Goal: Information Seeking & Learning: Learn about a topic

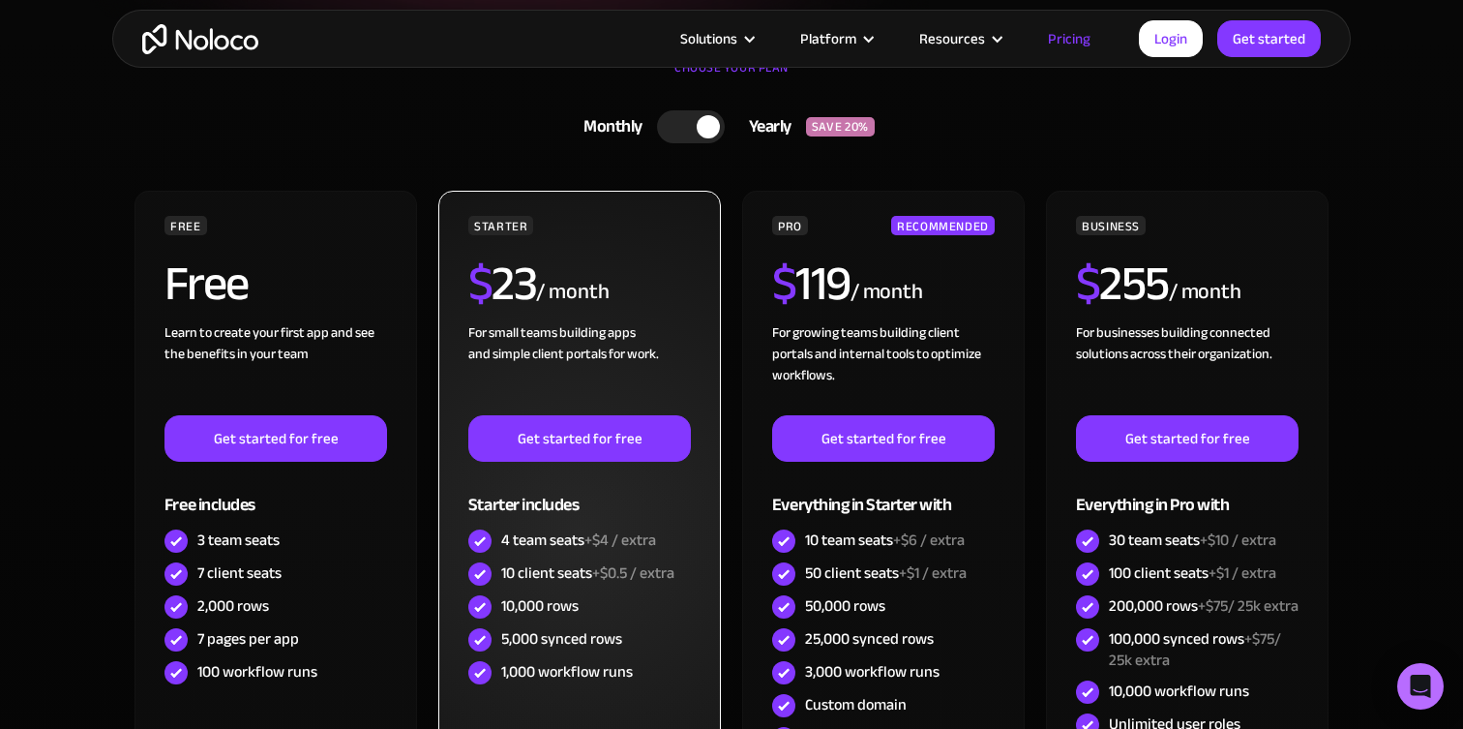
scroll to position [457, 0]
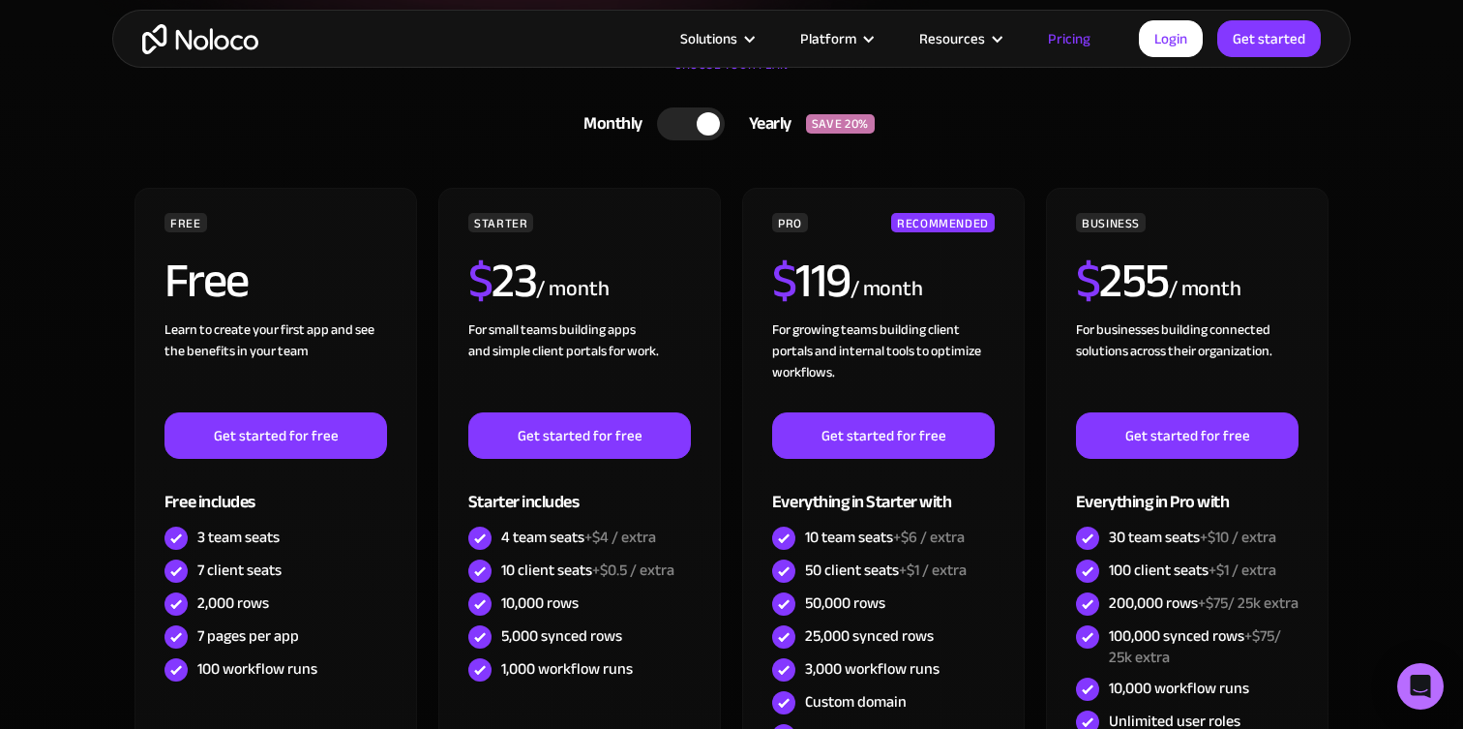
click at [693, 123] on div at bounding box center [691, 123] width 68 height 33
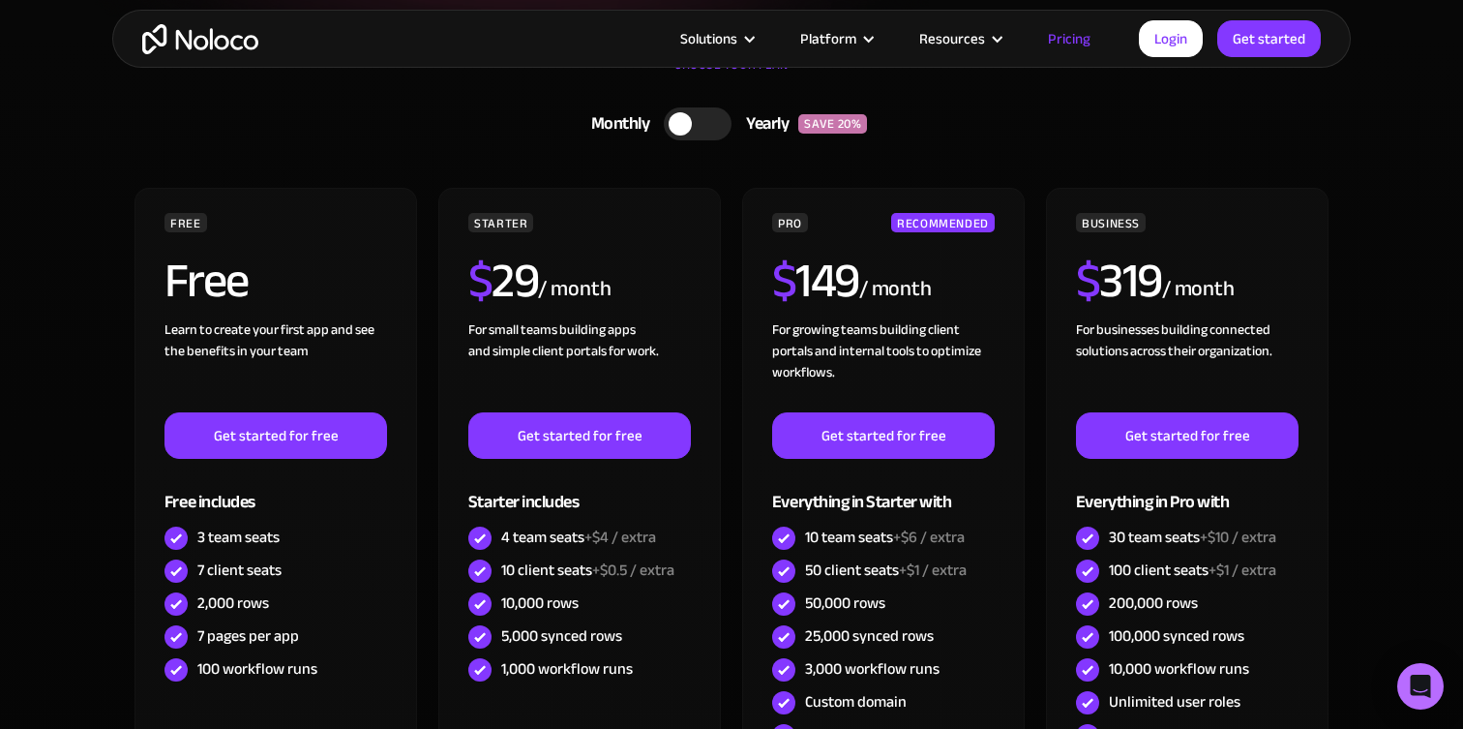
click at [705, 123] on div at bounding box center [698, 123] width 68 height 33
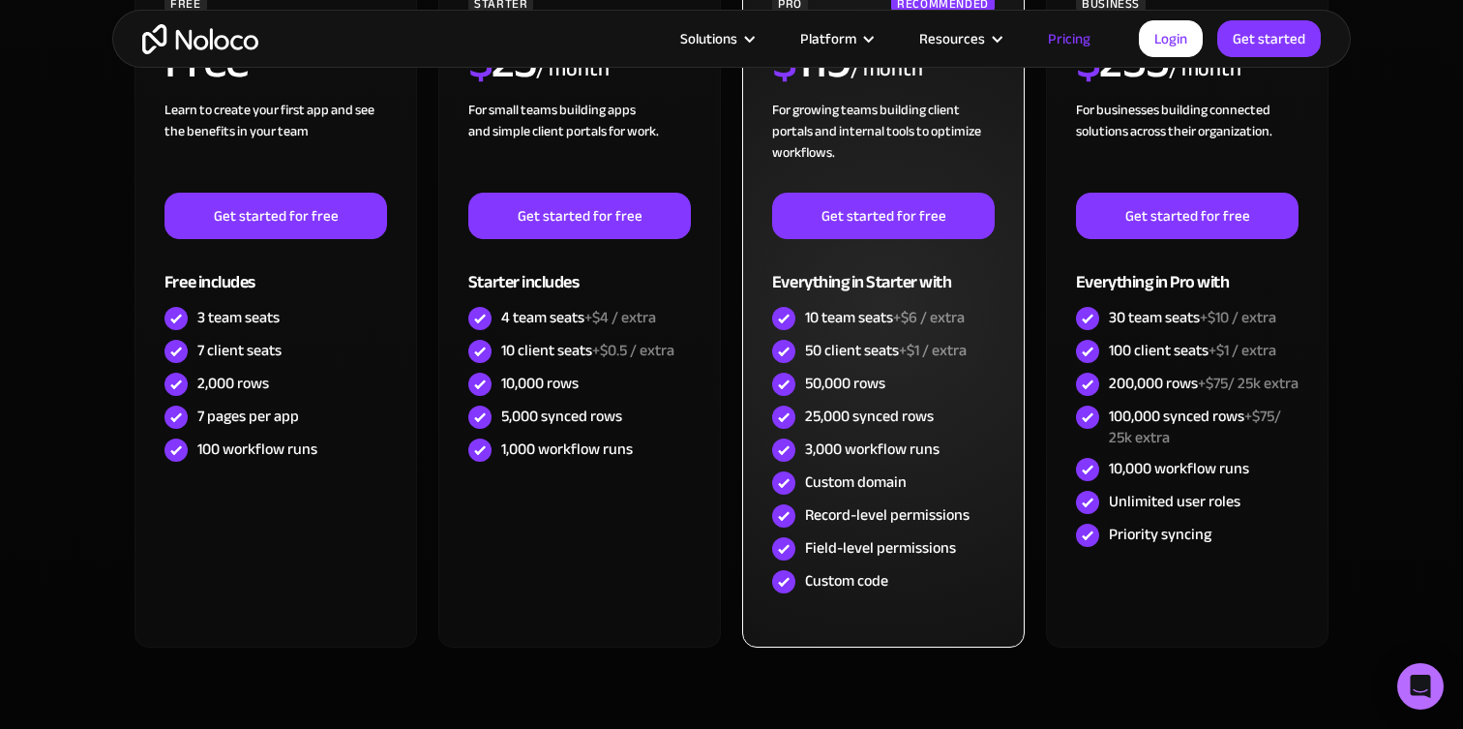
scroll to position [689, 0]
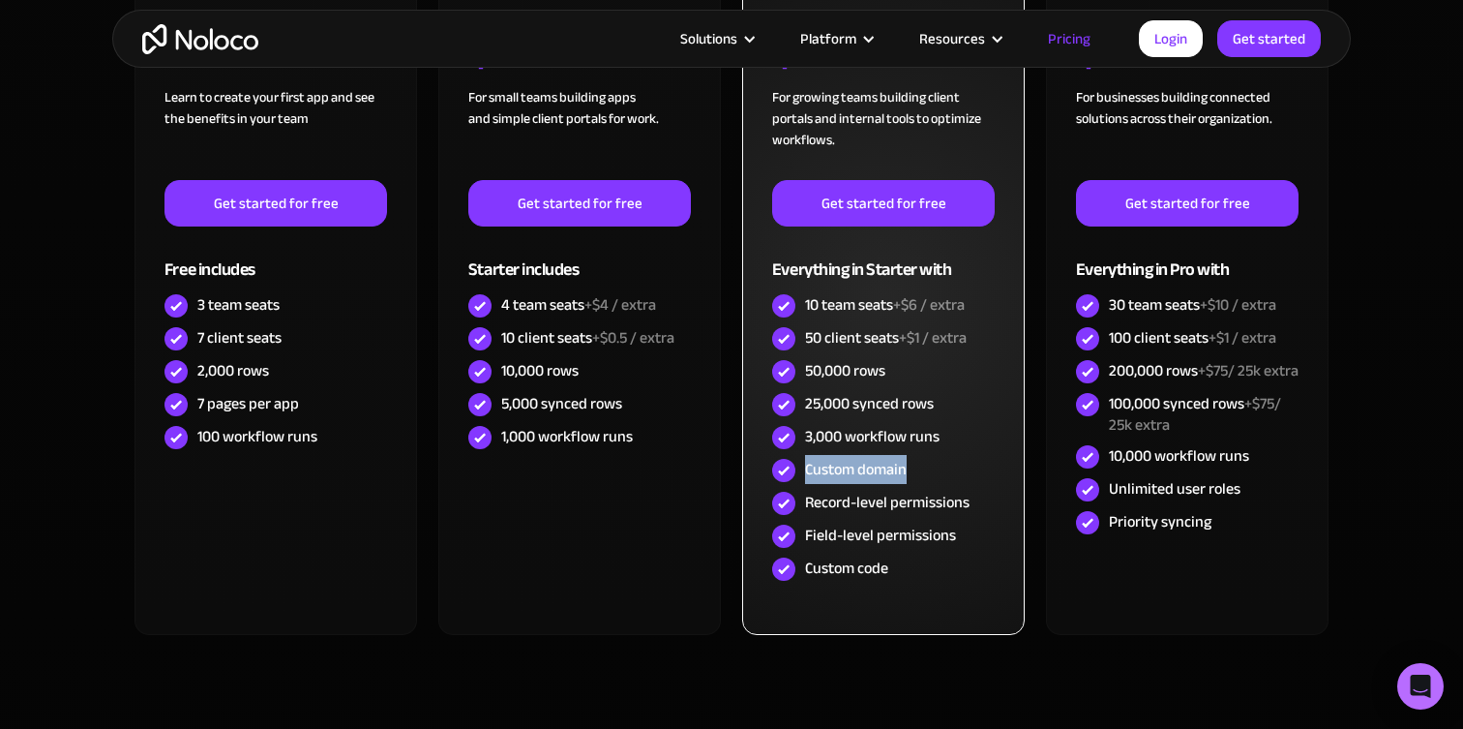
drag, startPoint x: 804, startPoint y: 467, endPoint x: 909, endPoint y: 474, distance: 104.7
click at [909, 474] on div "Custom domain" at bounding box center [883, 470] width 223 height 33
click at [855, 499] on div "Record-level permissions" at bounding box center [887, 502] width 165 height 21
drag, startPoint x: 807, startPoint y: 532, endPoint x: 958, endPoint y: 525, distance: 151.1
click at [958, 525] on div "Field-level permissions" at bounding box center [883, 536] width 223 height 33
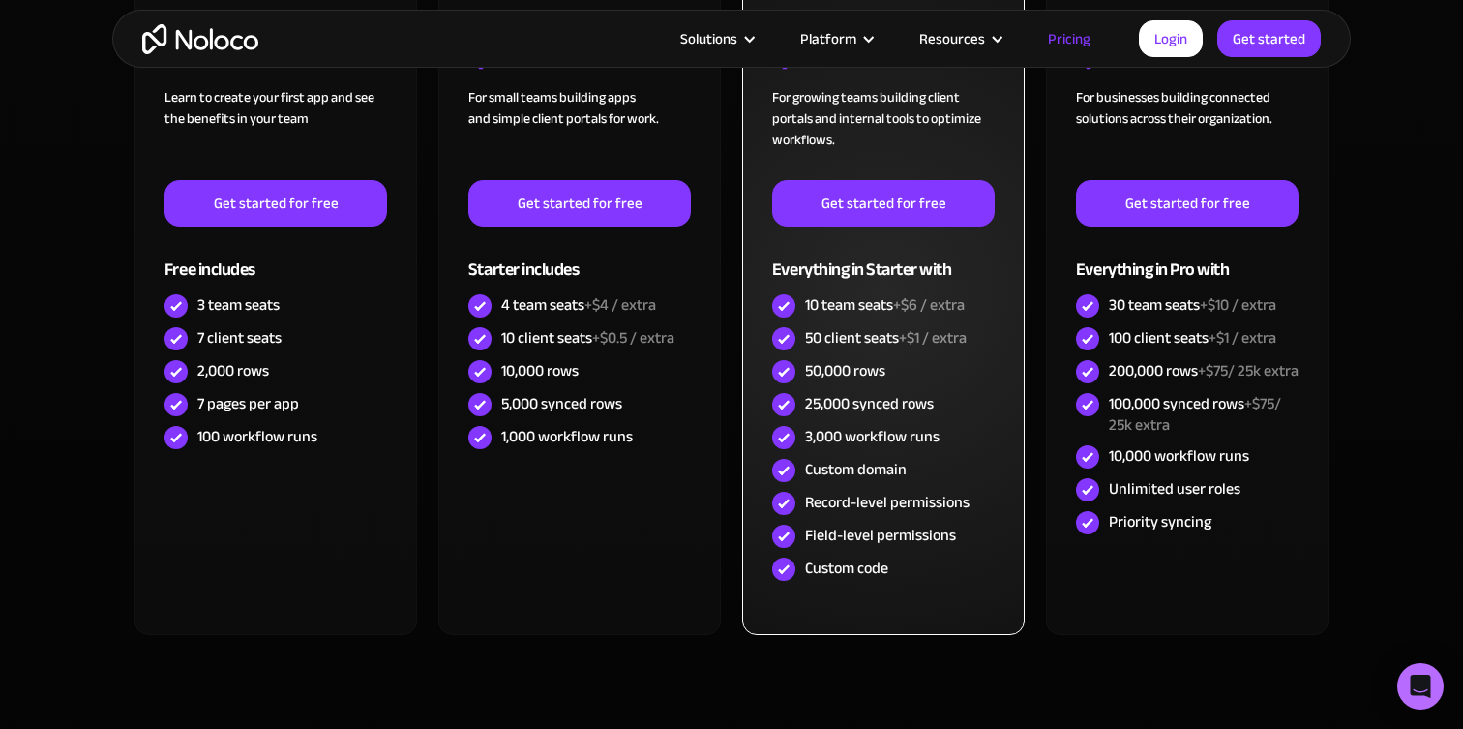
click at [915, 504] on div "Record-level permissions" at bounding box center [887, 502] width 165 height 21
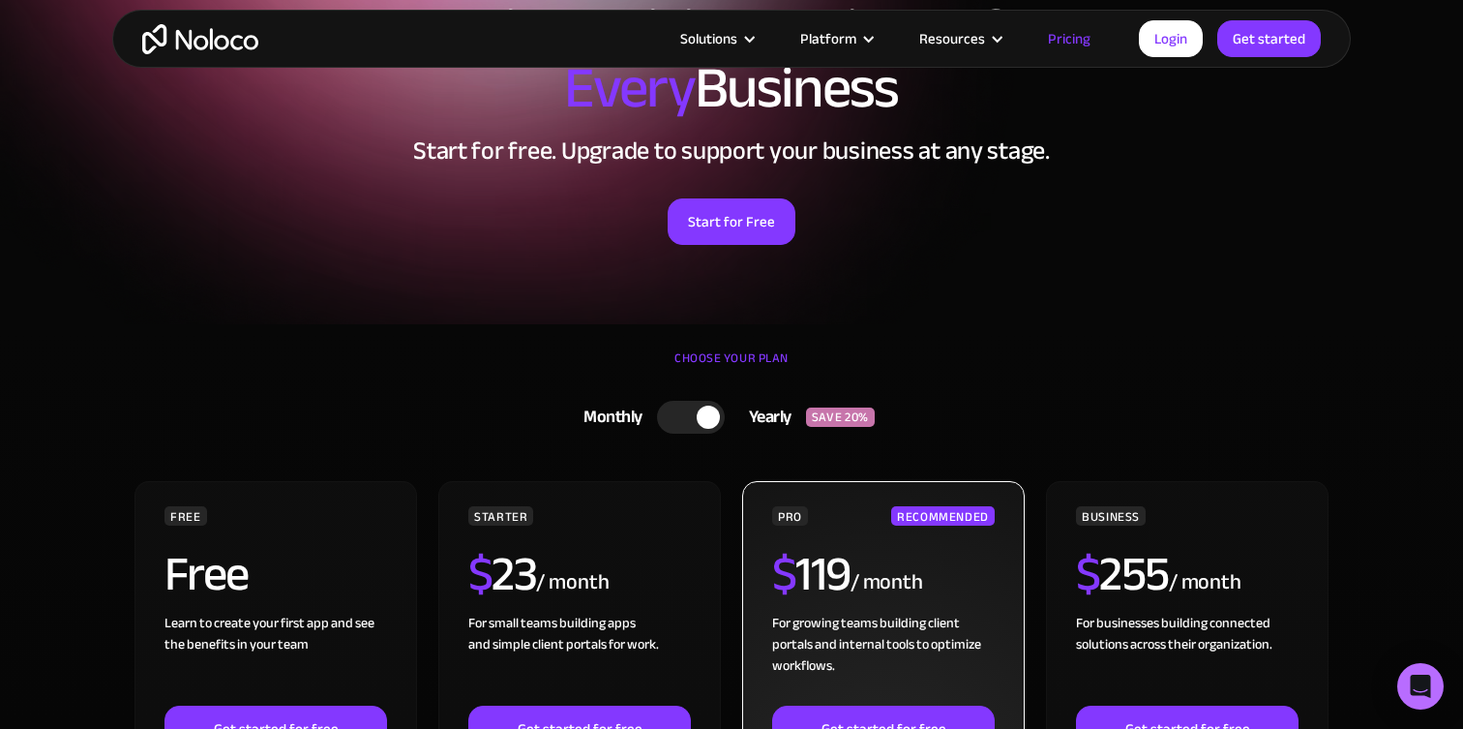
scroll to position [0, 0]
